Goal: Information Seeking & Learning: Learn about a topic

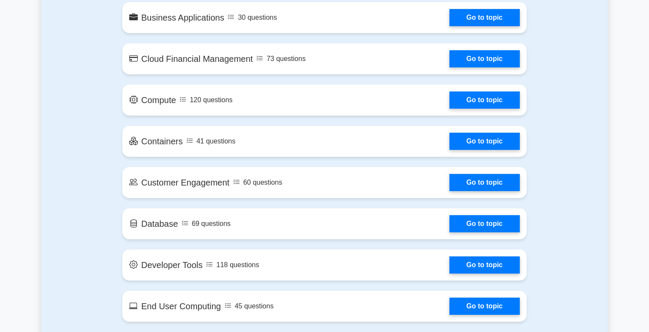
scroll to position [628, 0]
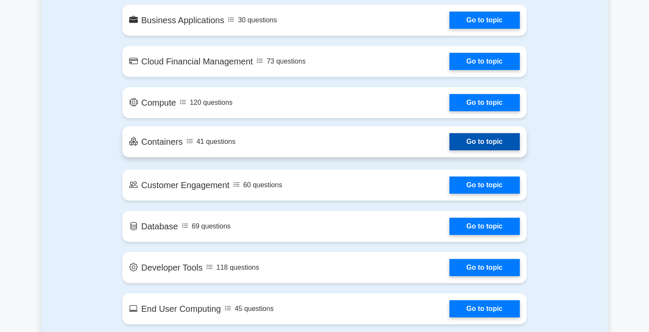
click at [451, 144] on link "Go to topic" at bounding box center [484, 141] width 70 height 17
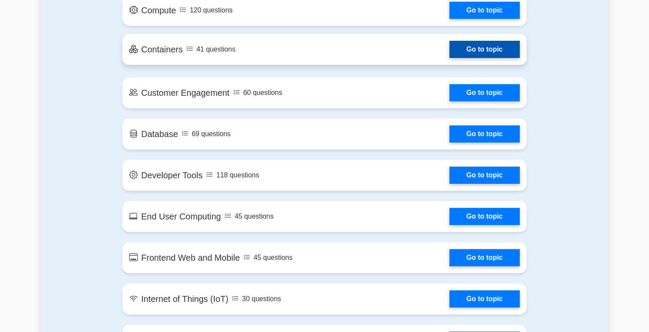
scroll to position [723, 0]
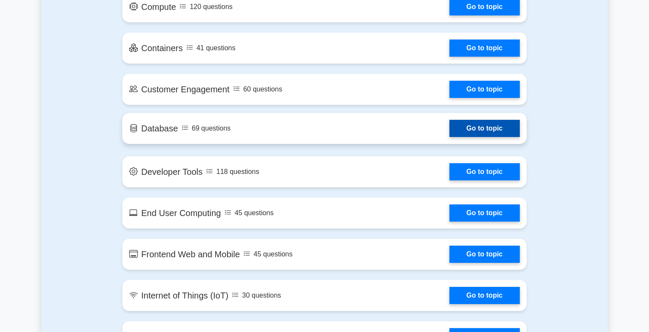
click at [477, 131] on link "Go to topic" at bounding box center [484, 128] width 70 height 17
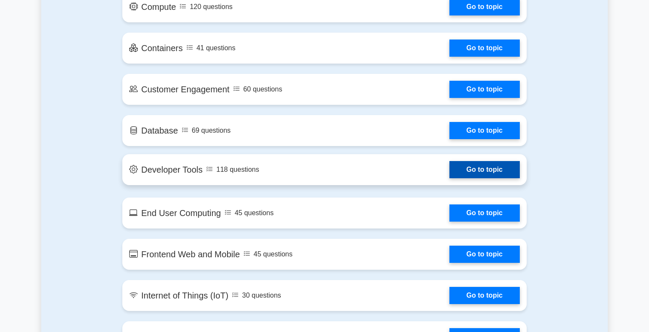
click at [481, 175] on link "Go to topic" at bounding box center [484, 169] width 70 height 17
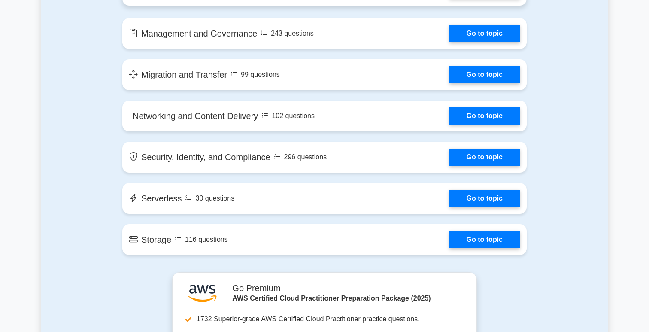
scroll to position [1070, 0]
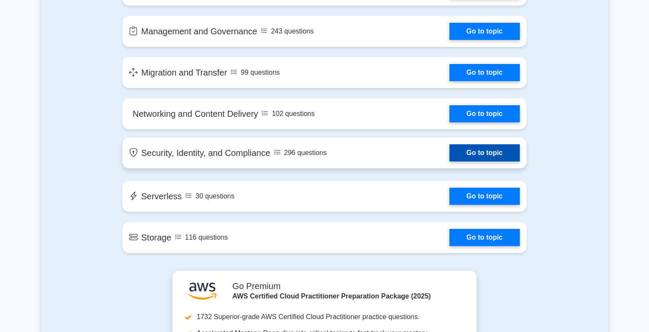
click at [483, 157] on link "Go to topic" at bounding box center [484, 152] width 70 height 17
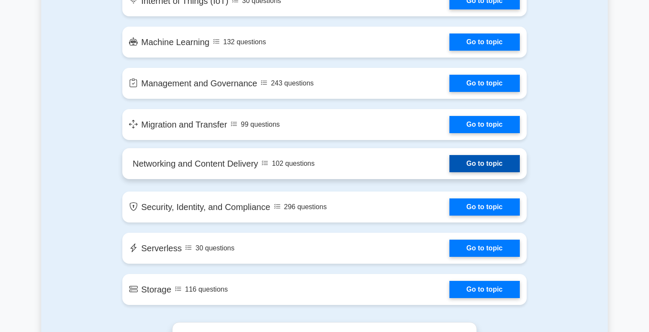
scroll to position [999, 0]
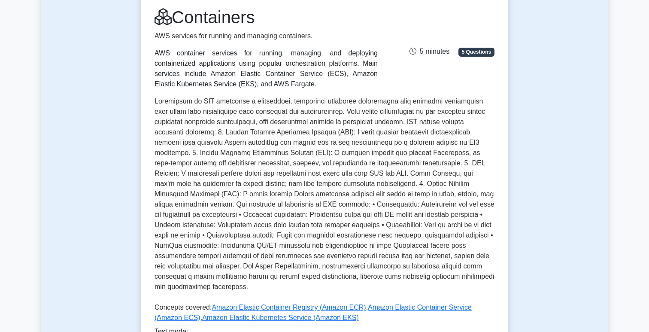
scroll to position [115, 0]
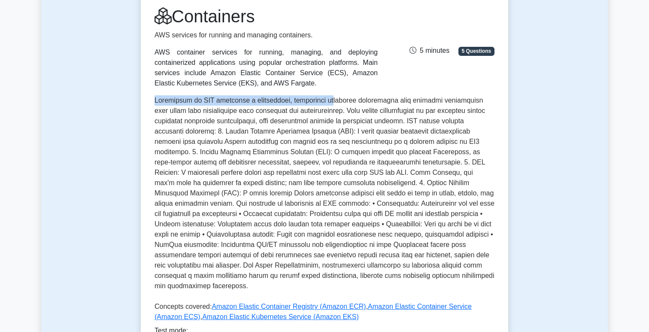
drag, startPoint x: 156, startPoint y: 101, endPoint x: 327, endPoint y: 98, distance: 170.5
click at [327, 98] on p at bounding box center [325, 194] width 340 height 199
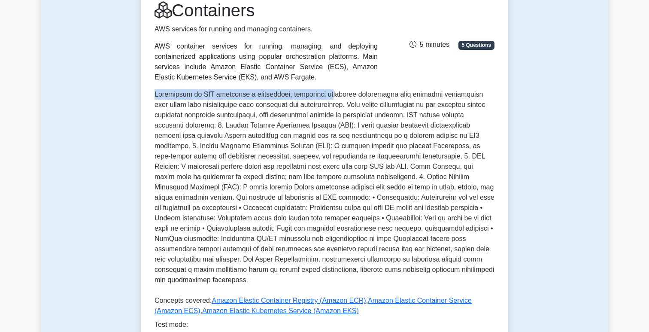
scroll to position [123, 0]
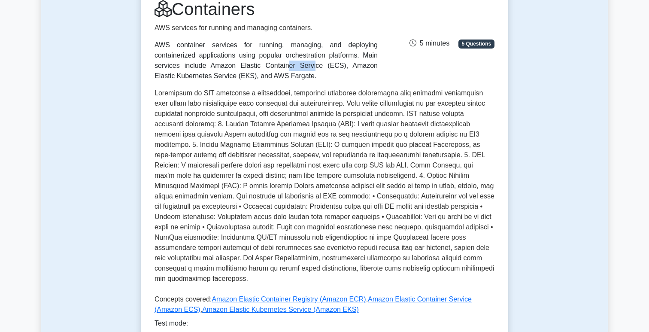
drag, startPoint x: 159, startPoint y: 67, endPoint x: 182, endPoint y: 67, distance: 23.2
click at [182, 67] on div "AWS container services for running, managing, and deploying containerized appli…" at bounding box center [266, 60] width 223 height 41
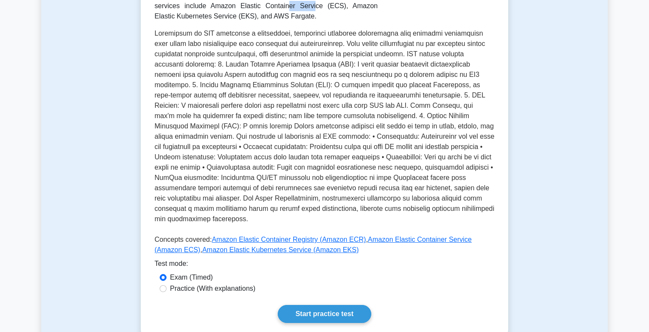
scroll to position [273, 0]
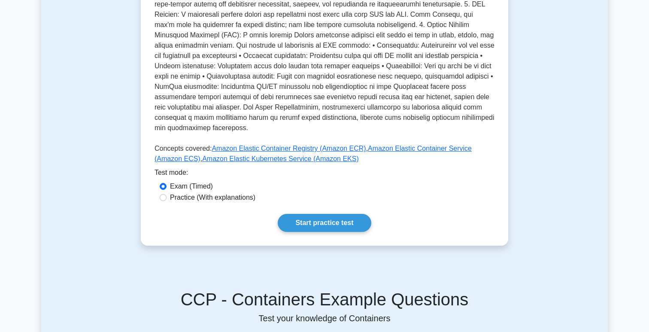
click at [228, 198] on label "Practice (With explanations)" at bounding box center [212, 197] width 85 height 10
click at [167, 198] on input "Practice (With explanations)" at bounding box center [163, 197] width 7 height 7
radio input "true"
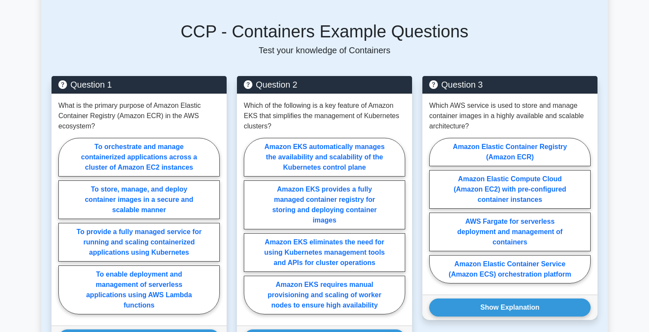
scroll to position [542, 0]
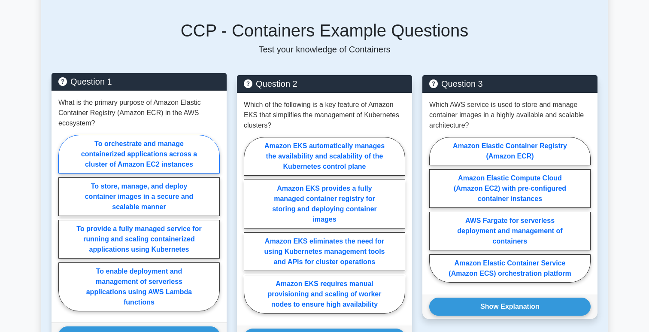
click at [166, 166] on label "To orchestrate and manage containerized applications across a cluster of Amazon…" at bounding box center [138, 154] width 161 height 39
click at [64, 223] on input "To orchestrate and manage containerized applications across a cluster of Amazon…" at bounding box center [61, 226] width 6 height 6
radio input "true"
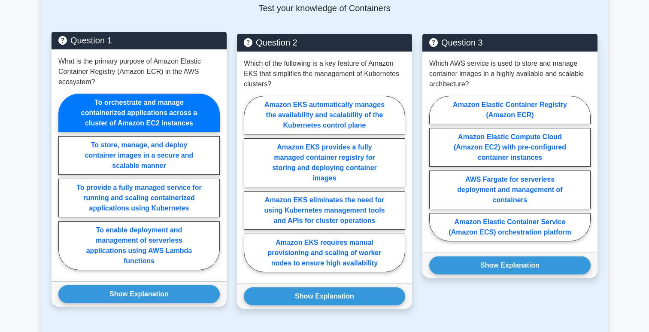
scroll to position [583, 0]
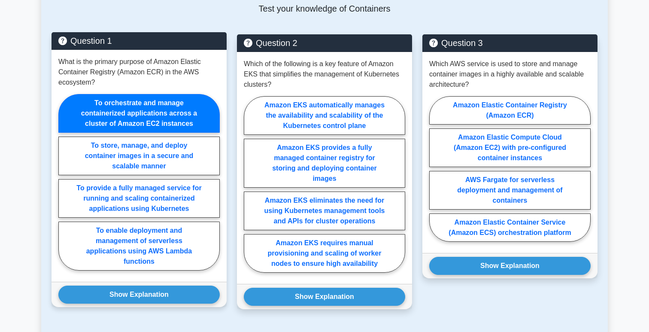
click at [162, 108] on label "To orchestrate and manage containerized applications across a cluster of Amazon…" at bounding box center [138, 113] width 161 height 39
click at [64, 182] on input "To orchestrate and manage containerized applications across a cluster of Amazon…" at bounding box center [61, 185] width 6 height 6
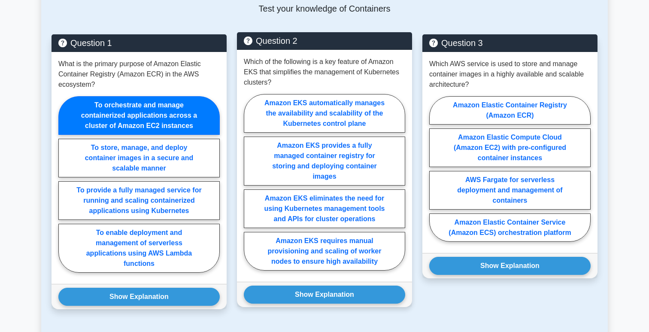
click at [277, 77] on p "Which of the following is a key feature of Amazon EKS that simplifies the manag…" at bounding box center [324, 72] width 161 height 31
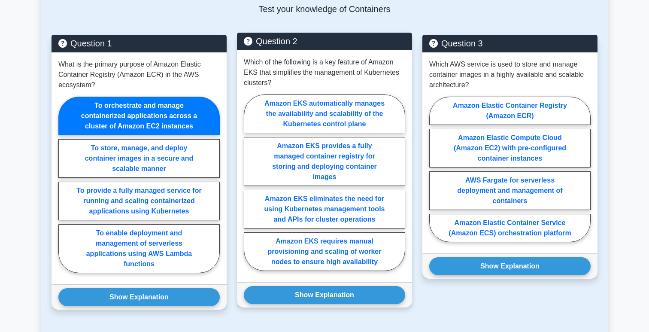
scroll to position [0, 0]
